Goal: Information Seeking & Learning: Learn about a topic

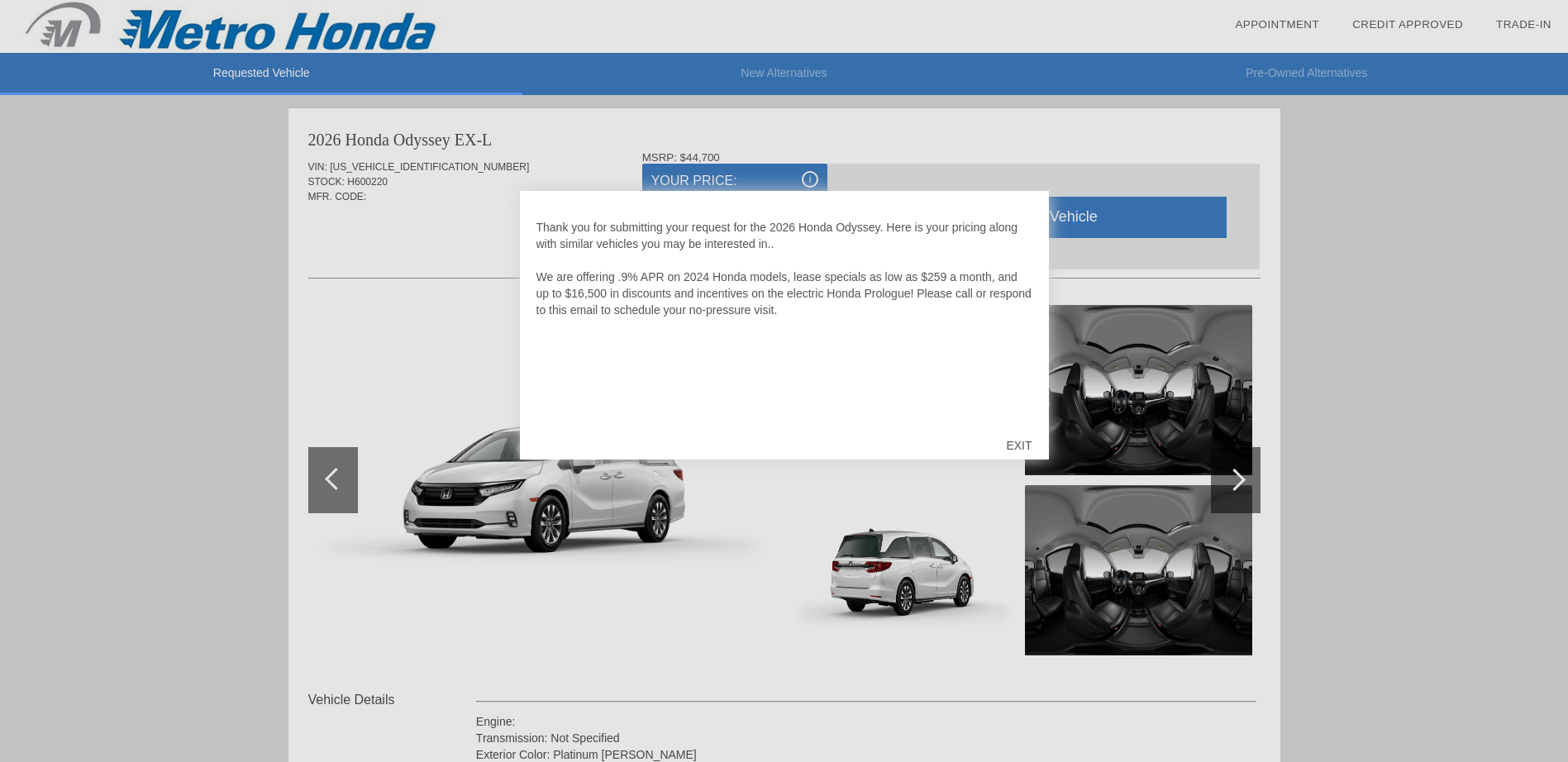
click at [1027, 443] on div "EXIT" at bounding box center [1019, 446] width 59 height 50
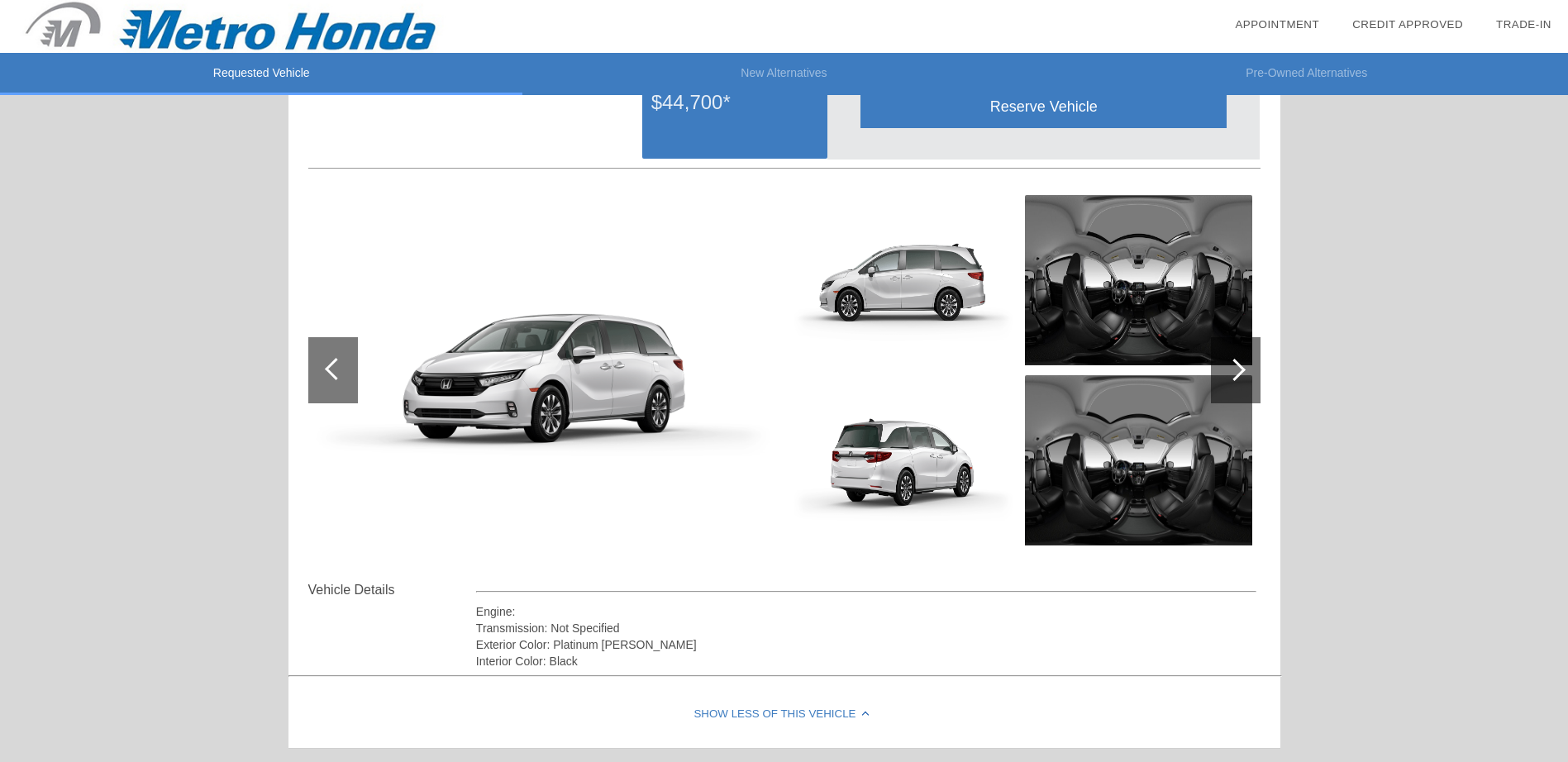
scroll to position [83, 0]
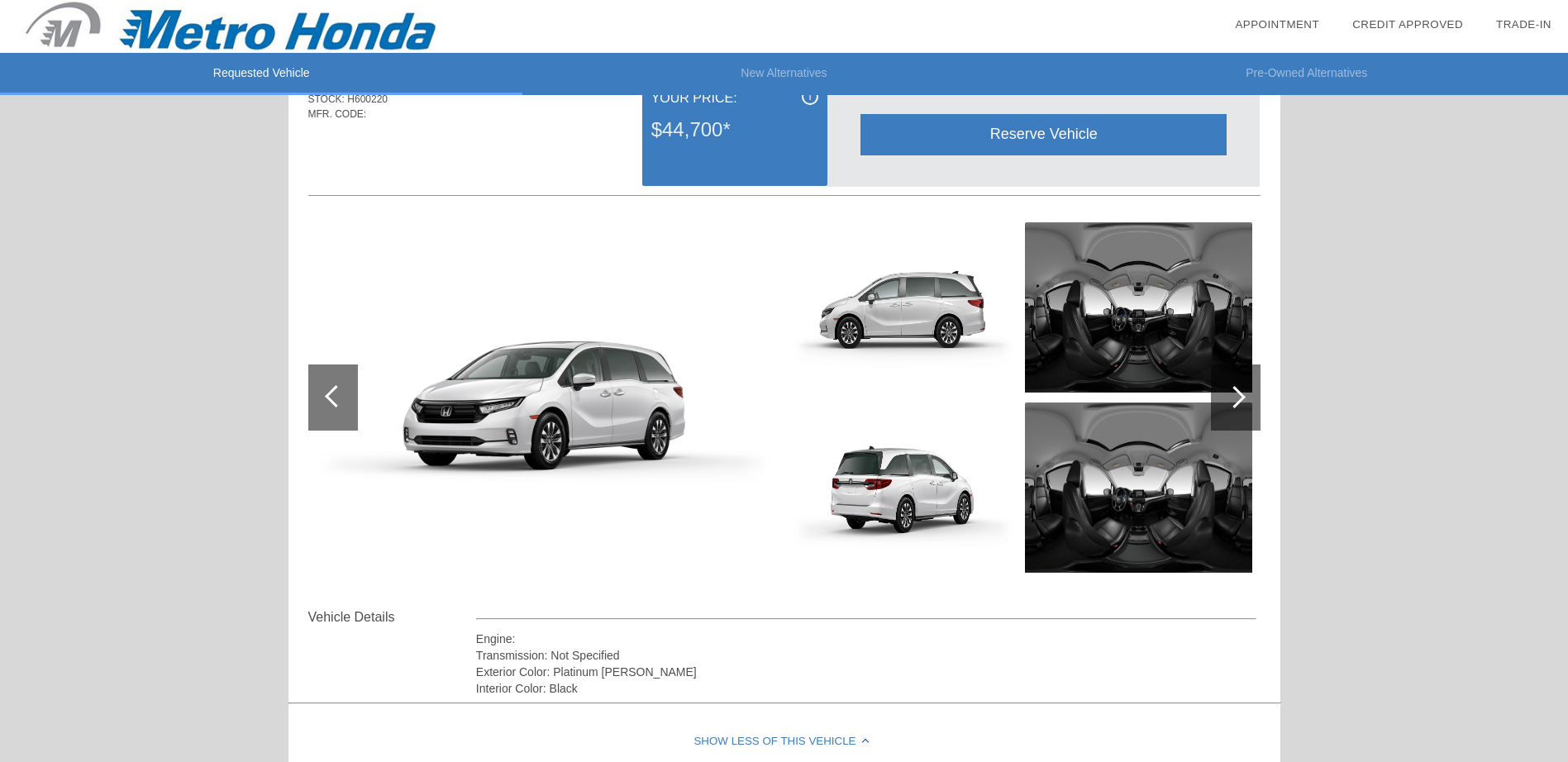
click at [1244, 401] on div at bounding box center [1236, 397] width 50 height 66
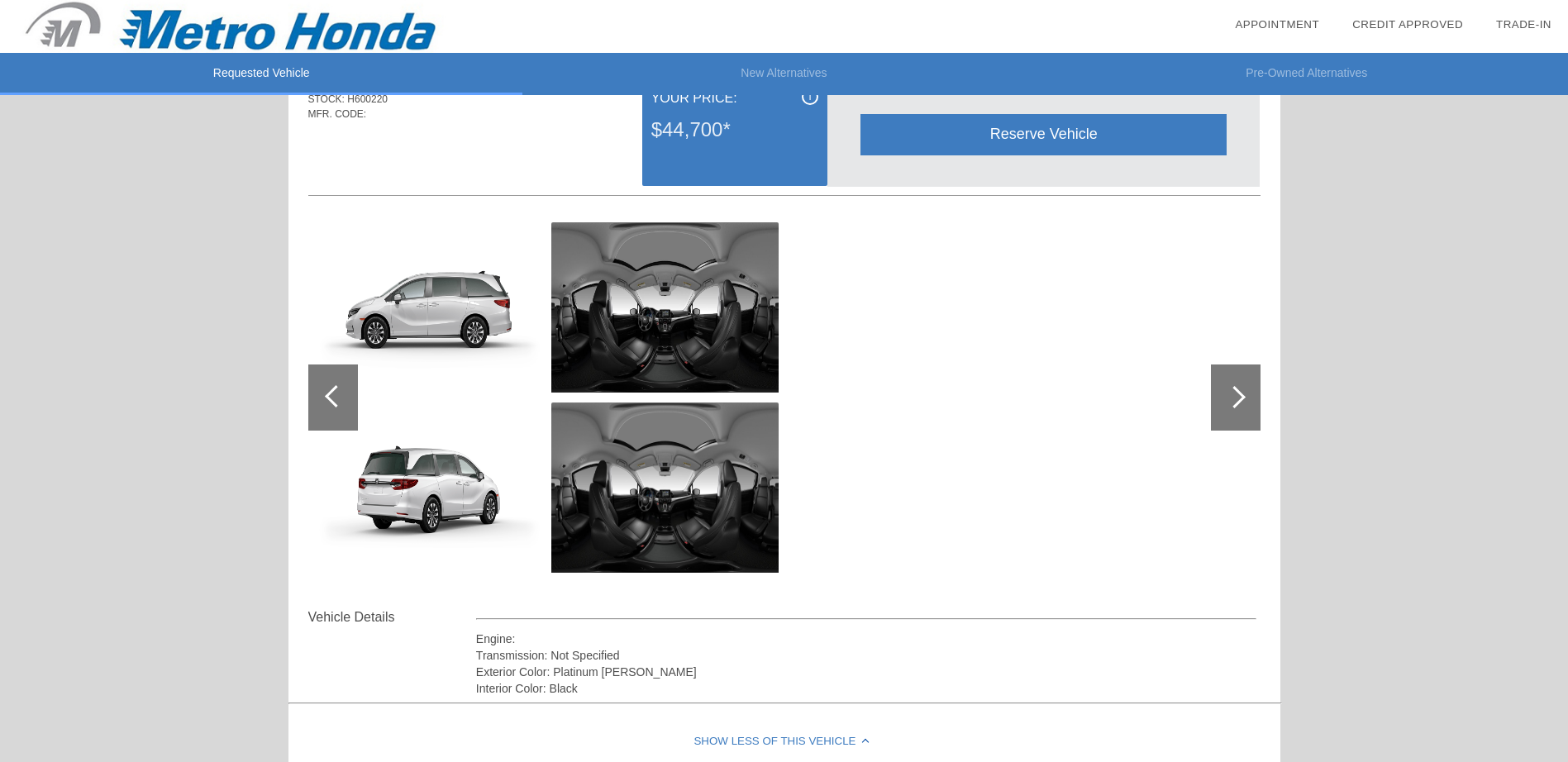
click at [726, 306] on img at bounding box center [665, 307] width 227 height 170
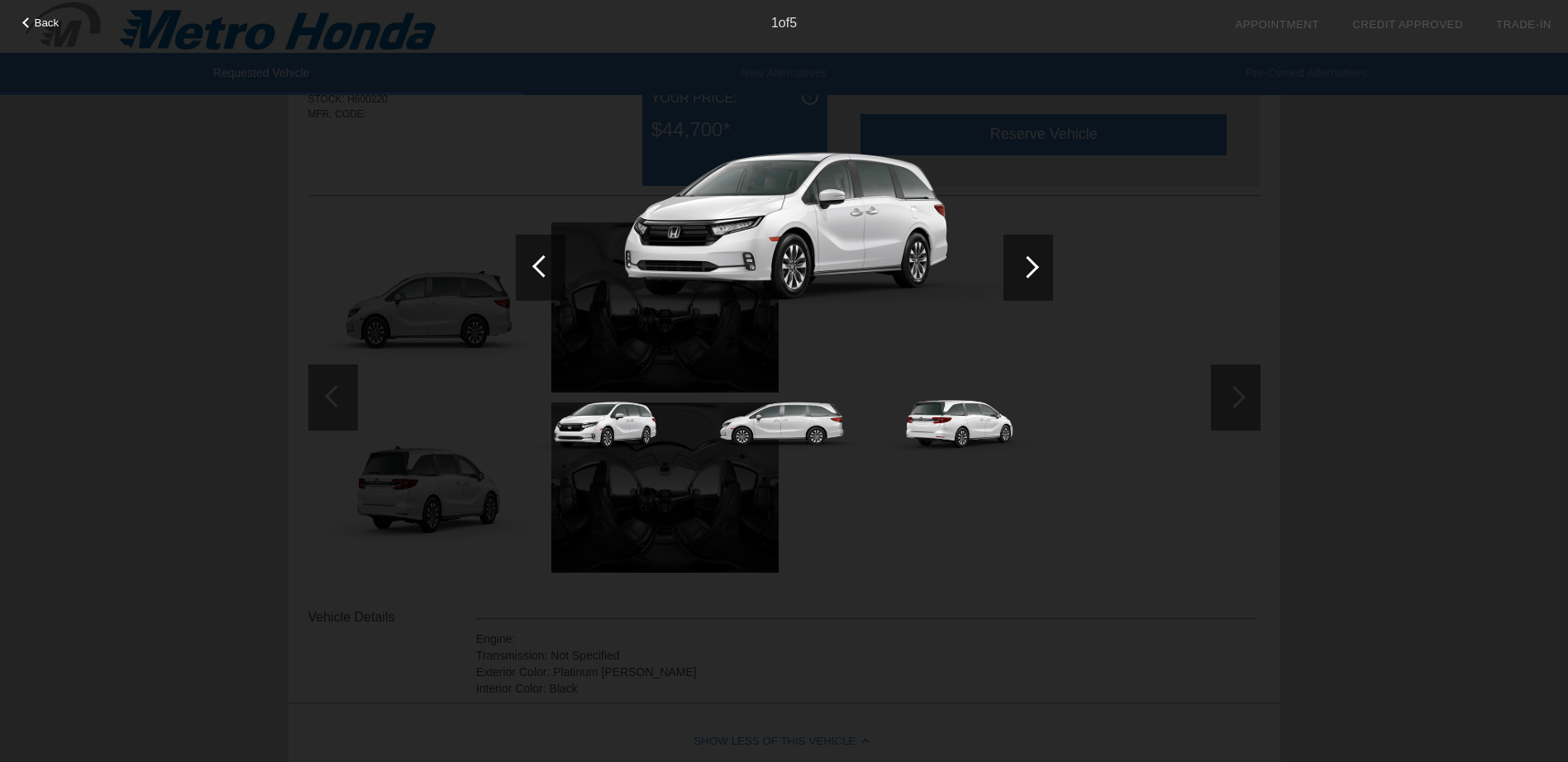
click at [1043, 261] on div at bounding box center [1028, 267] width 50 height 66
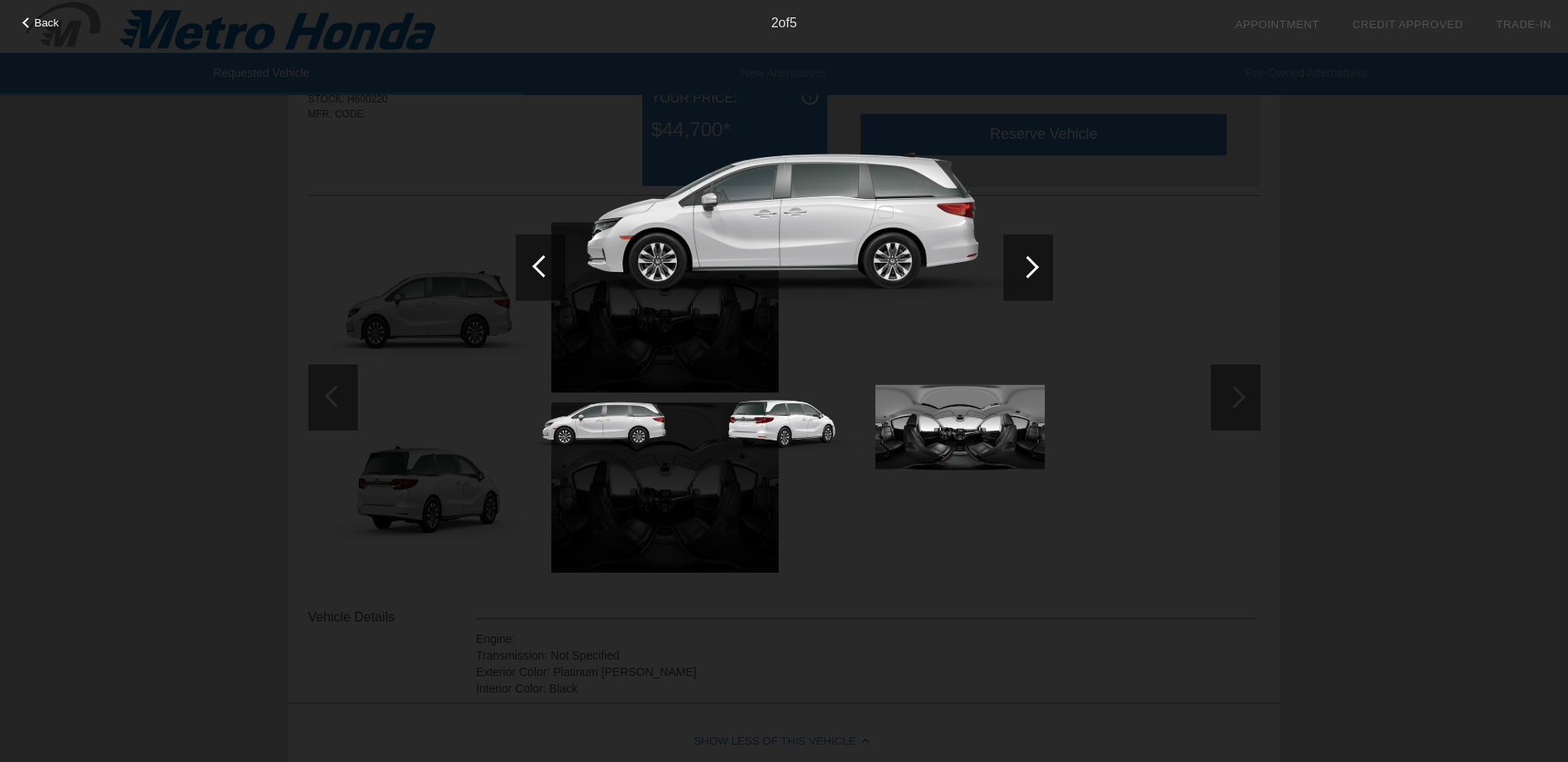
click at [1043, 261] on div at bounding box center [1028, 267] width 50 height 66
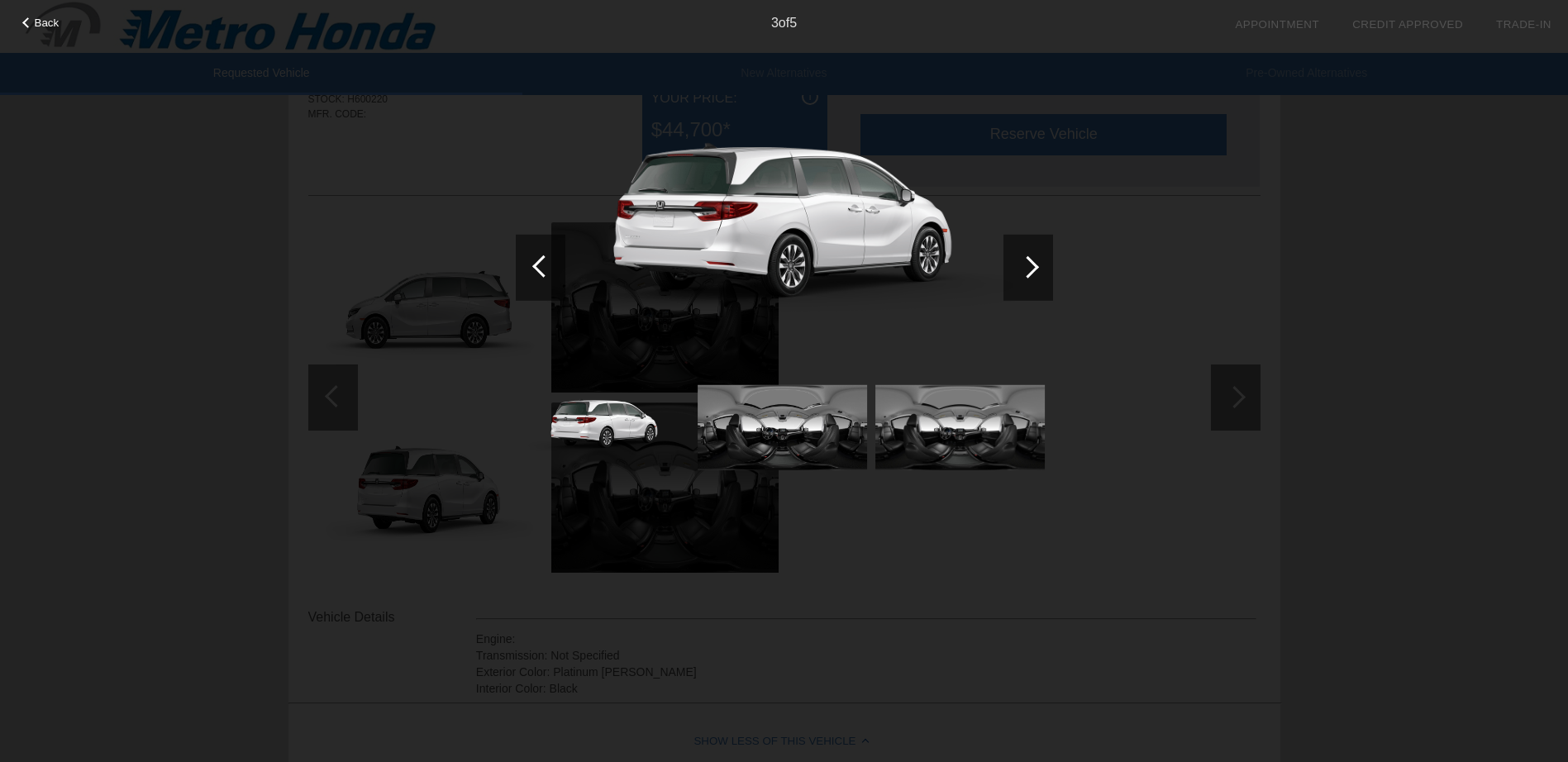
click at [1043, 261] on div at bounding box center [1028, 267] width 50 height 66
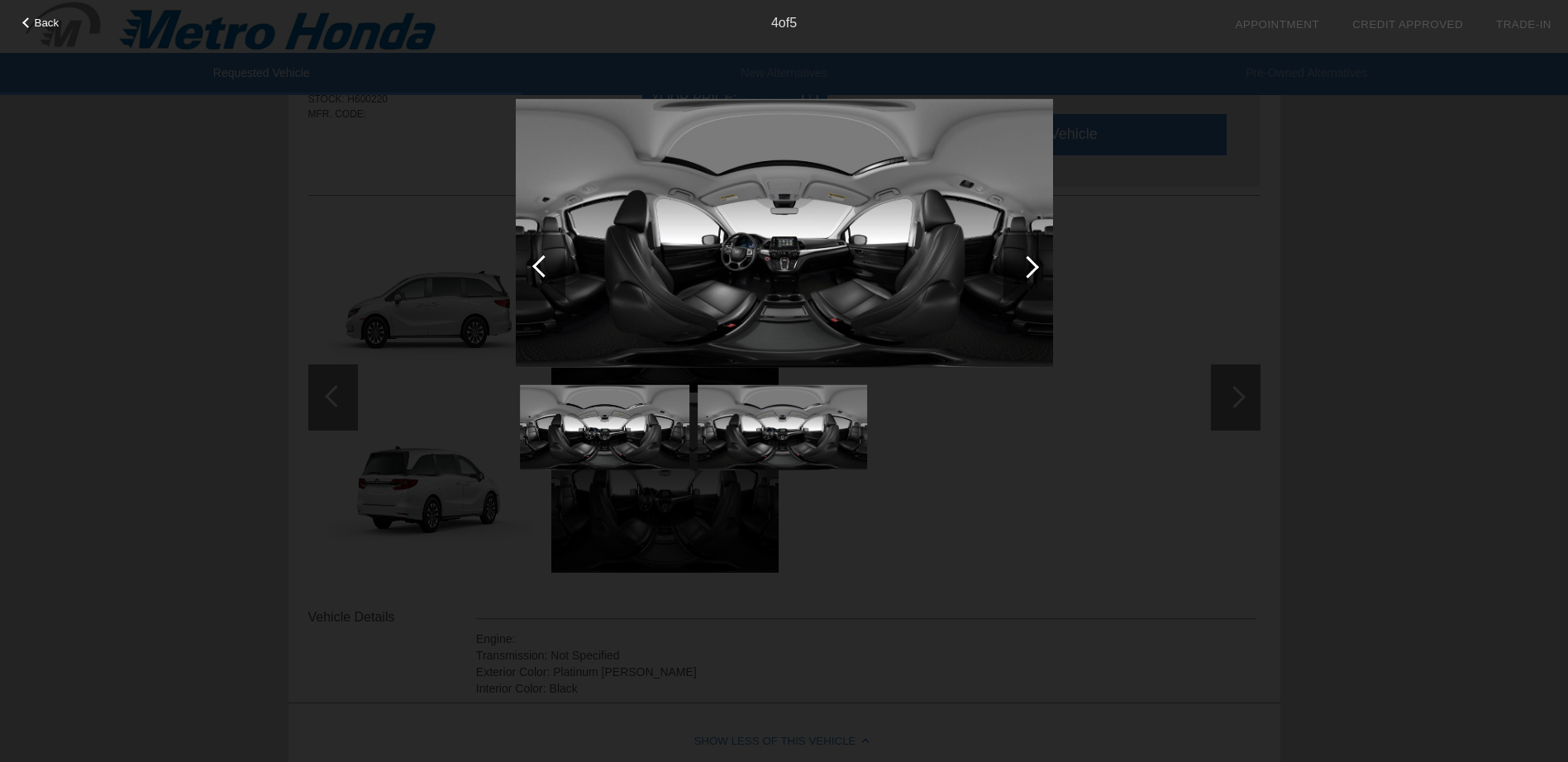
click at [1044, 264] on div at bounding box center [1028, 267] width 50 height 66
click at [35, 19] on span "Back" at bounding box center [47, 22] width 25 height 12
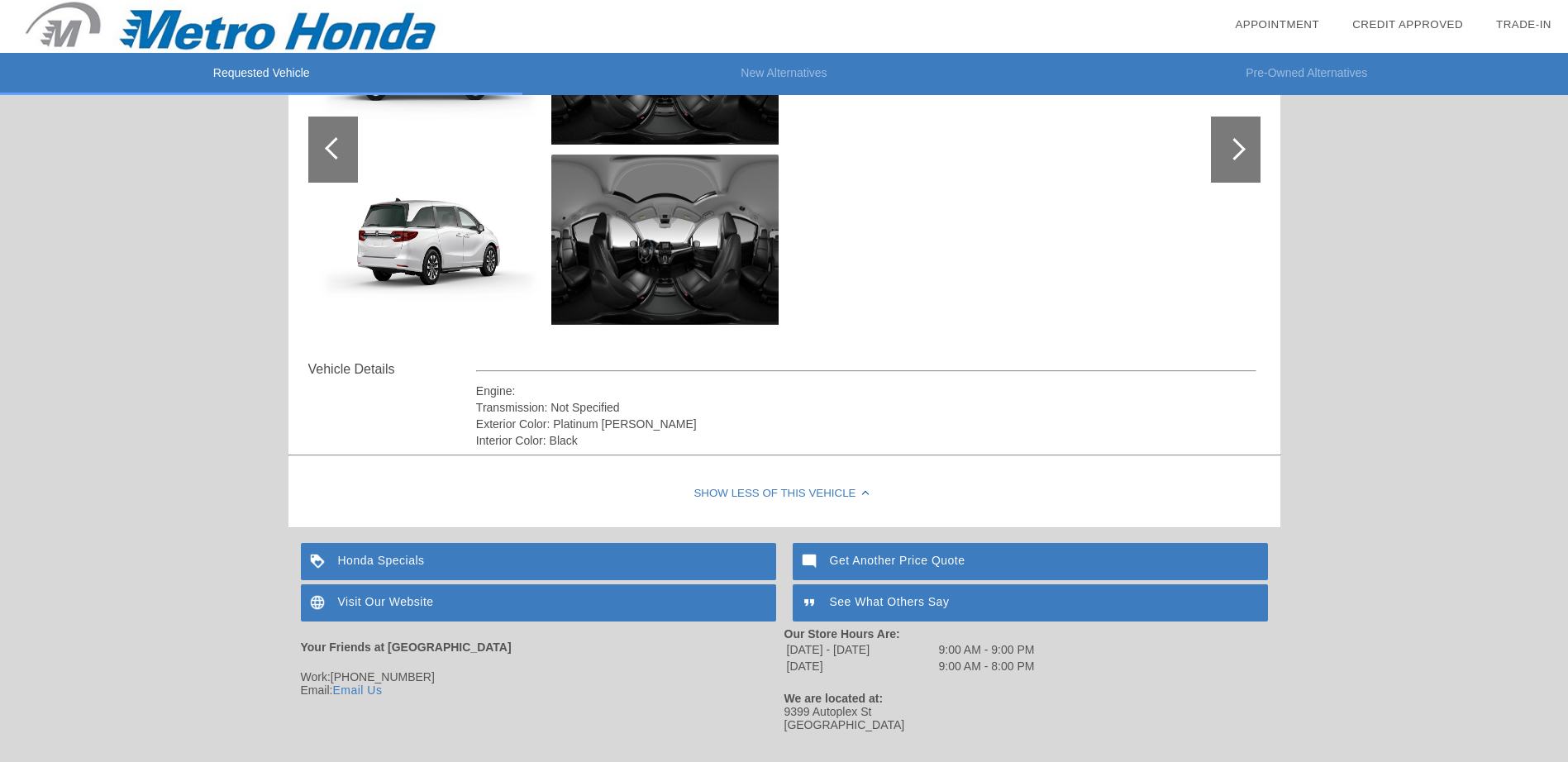
scroll to position [356, 0]
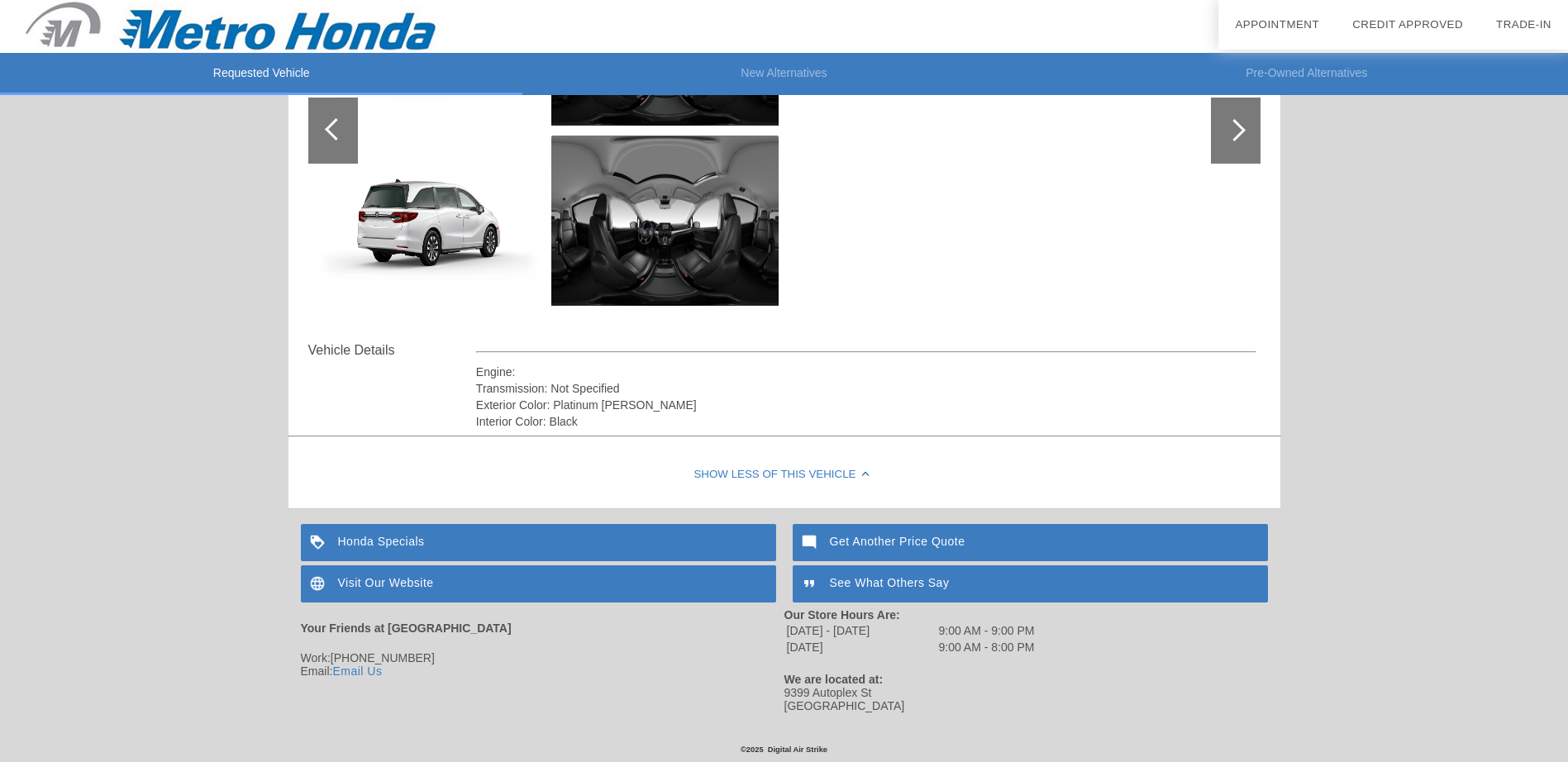
click at [407, 538] on div "Honda Specials" at bounding box center [538, 542] width 475 height 37
click at [954, 536] on div "Get Another Price Quote" at bounding box center [1030, 542] width 475 height 37
click at [952, 571] on div "See What Others Say" at bounding box center [1030, 584] width 475 height 37
click at [392, 577] on div "Visit Our Website" at bounding box center [538, 584] width 475 height 37
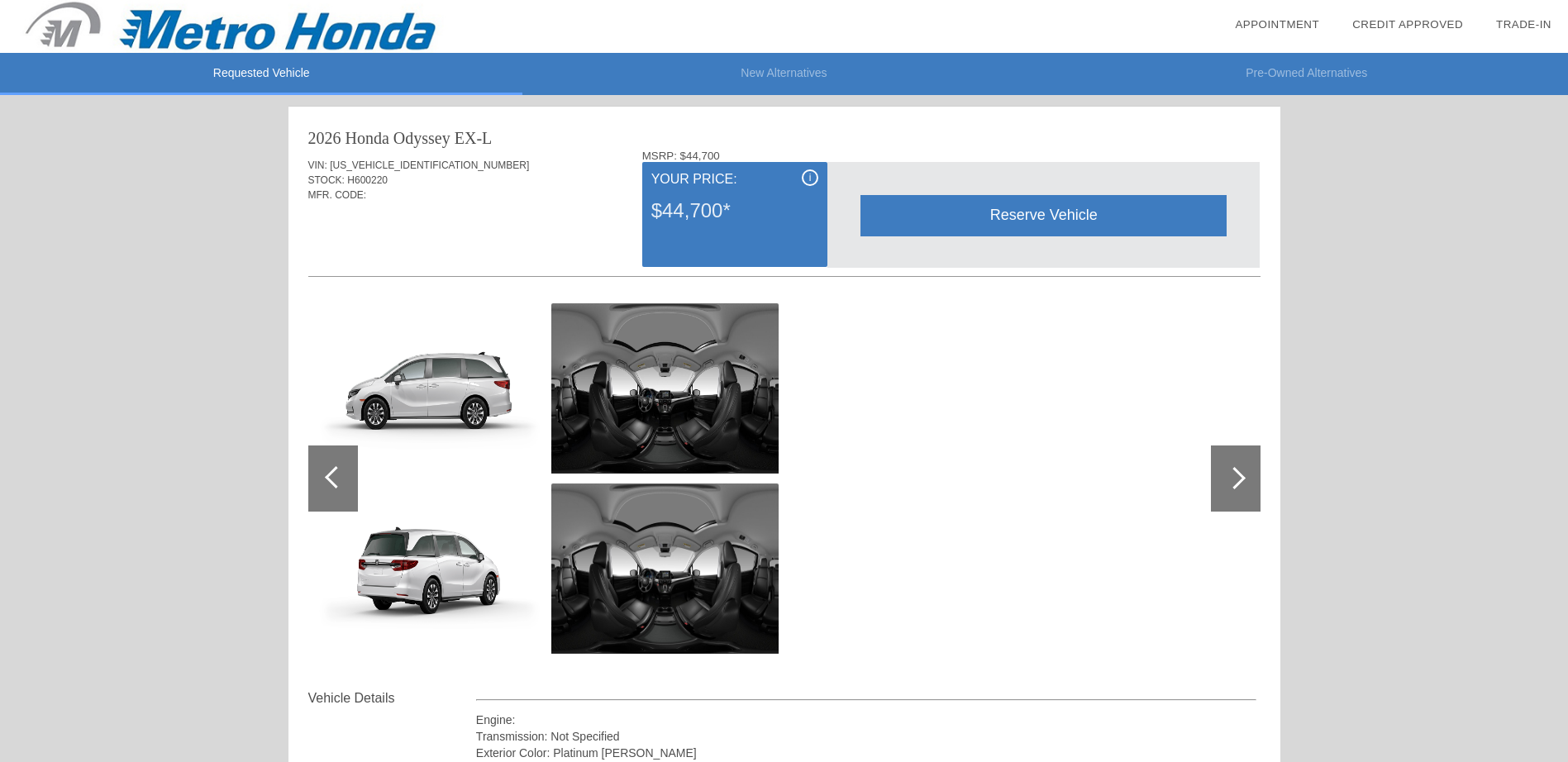
scroll to position [0, 0]
